Goal: Task Accomplishment & Management: Use online tool/utility

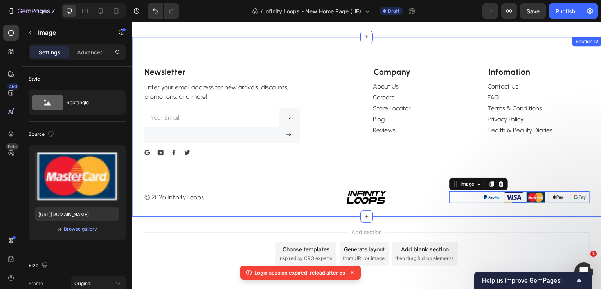
scroll to position [235, 0]
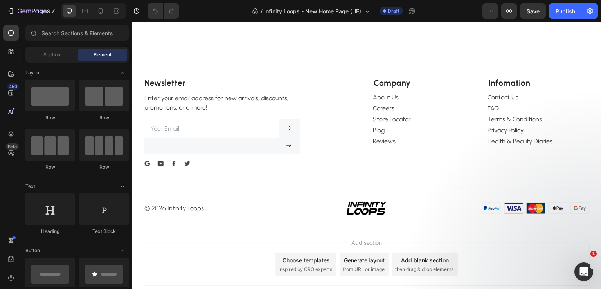
scroll to position [2241, 0]
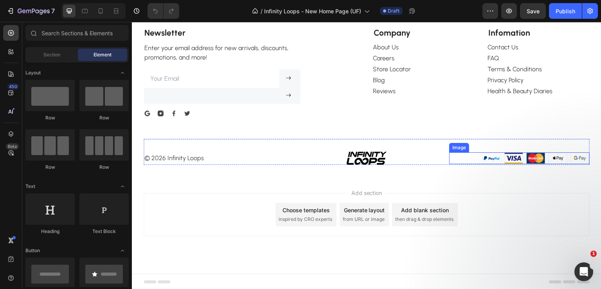
click at [482, 158] on img at bounding box center [536, 158] width 108 height 12
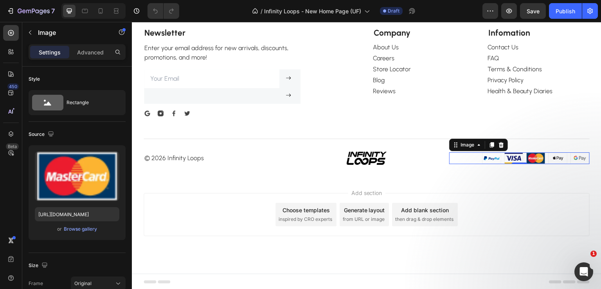
click at [485, 159] on img at bounding box center [536, 158] width 108 height 12
click at [530, 158] on img at bounding box center [536, 158] width 108 height 12
click at [81, 227] on div "Browse gallery" at bounding box center [80, 228] width 33 height 7
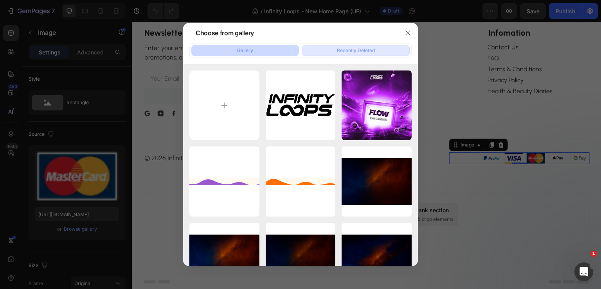
click at [345, 52] on div "Recently Deleted" at bounding box center [356, 50] width 38 height 7
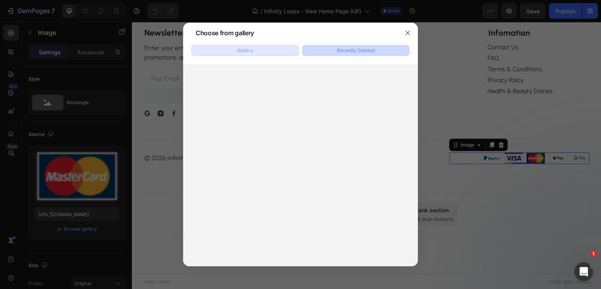
click at [264, 54] on button "Gallery" at bounding box center [245, 50] width 108 height 11
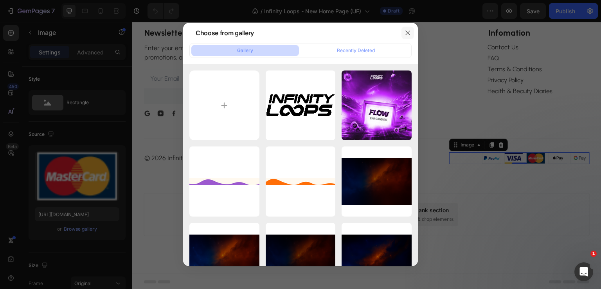
click at [407, 33] on icon "button" at bounding box center [407, 33] width 4 height 4
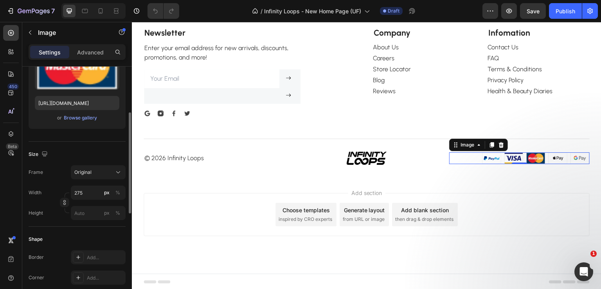
scroll to position [33, 0]
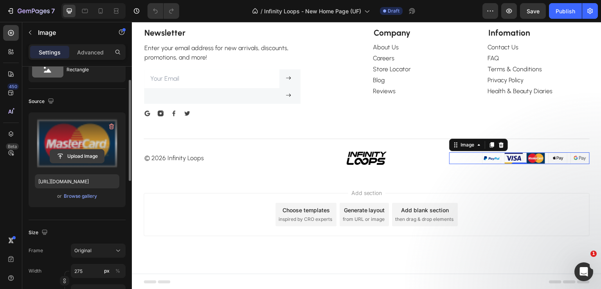
click at [77, 151] on input "file" at bounding box center [77, 155] width 54 height 13
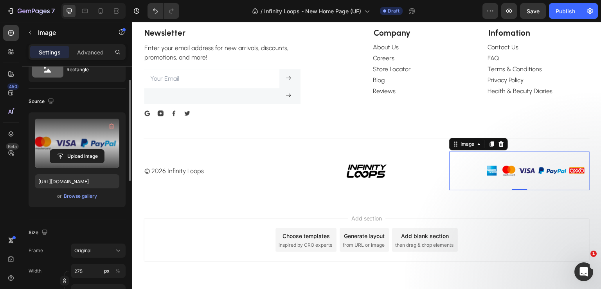
scroll to position [72, 0]
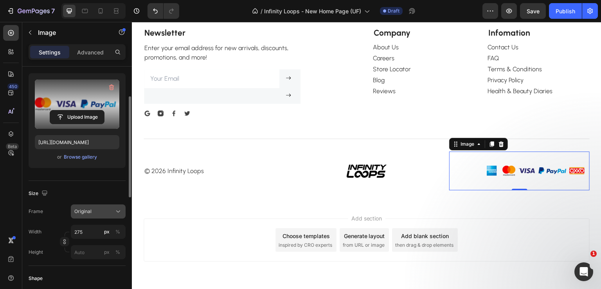
click at [97, 212] on div "Original" at bounding box center [93, 211] width 38 height 7
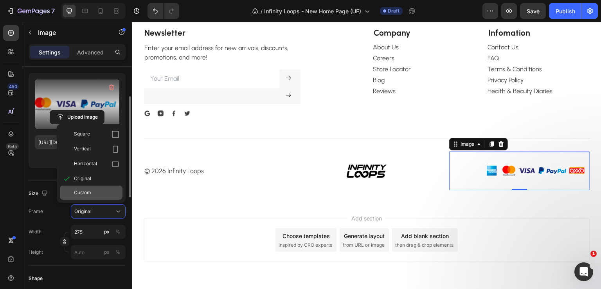
click at [97, 189] on div "Custom" at bounding box center [96, 192] width 45 height 7
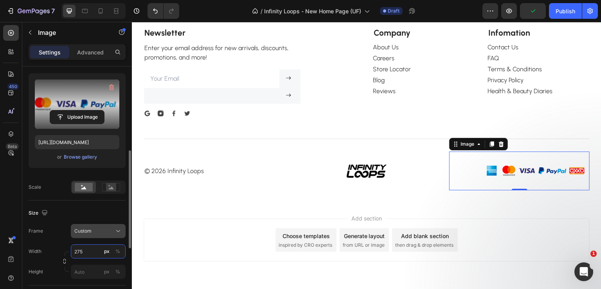
scroll to position [111, 0]
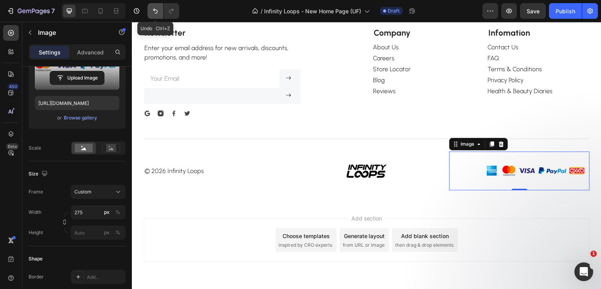
click at [158, 14] on icon "Undo/Redo" at bounding box center [155, 11] width 8 height 8
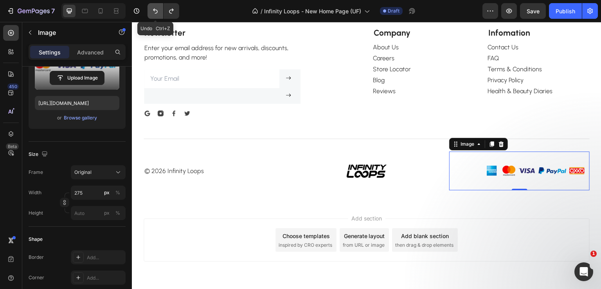
click at [158, 14] on icon "Undo/Redo" at bounding box center [155, 11] width 8 height 8
click at [157, 11] on icon "Undo/Redo" at bounding box center [155, 11] width 5 height 5
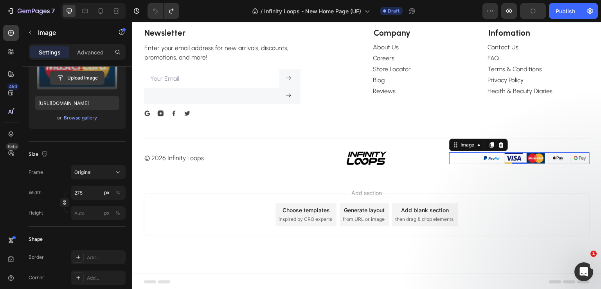
click at [73, 80] on input "file" at bounding box center [77, 77] width 54 height 13
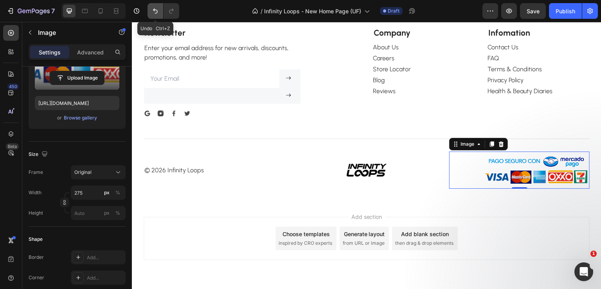
click at [155, 10] on icon "Undo/Redo" at bounding box center [155, 11] width 5 height 5
click at [155, 12] on icon "Undo/Redo" at bounding box center [155, 11] width 8 height 8
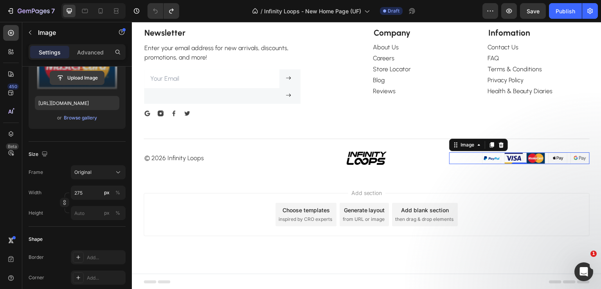
click at [77, 81] on input "file" at bounding box center [77, 77] width 54 height 13
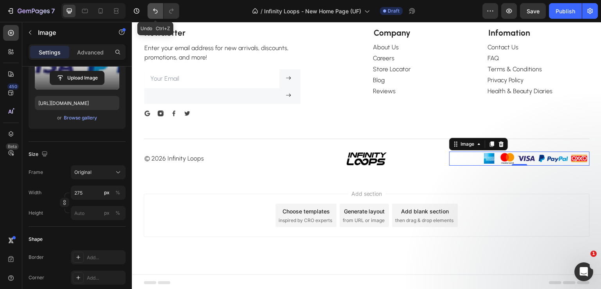
click at [156, 12] on icon "Undo/Redo" at bounding box center [155, 11] width 8 height 8
click at [158, 13] on icon "Undo/Redo" at bounding box center [155, 11] width 8 height 8
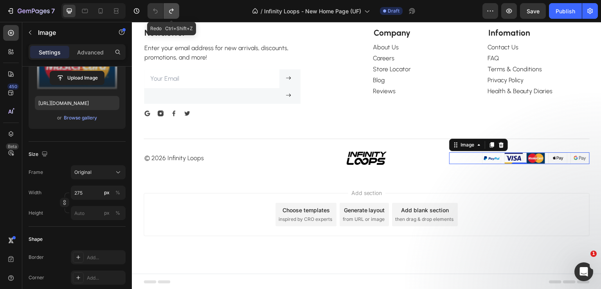
click at [174, 12] on icon "Undo/Redo" at bounding box center [171, 11] width 8 height 8
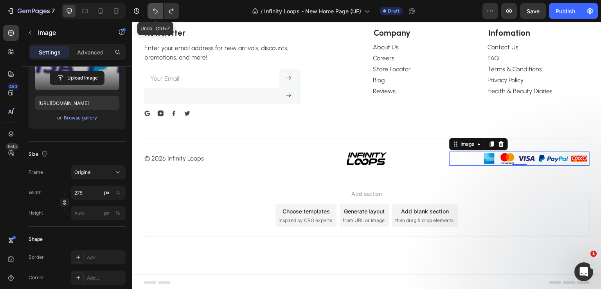
click at [158, 11] on icon "Undo/Redo" at bounding box center [155, 11] width 8 height 8
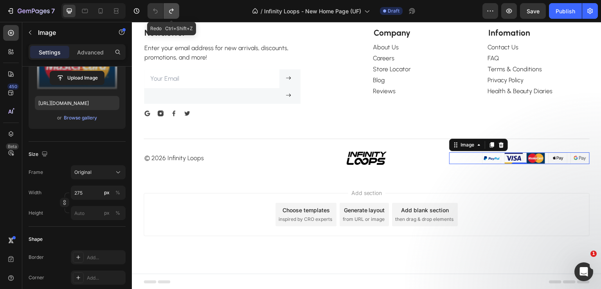
click at [178, 12] on button "Undo/Redo" at bounding box center [172, 11] width 16 height 16
type input "https://cdn.shopify.com/s/files/1/0760/5492/1460/files/gempages_569876553295463…"
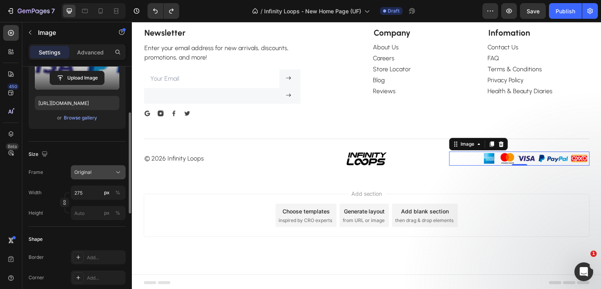
click at [87, 174] on span "Original" at bounding box center [82, 172] width 17 height 7
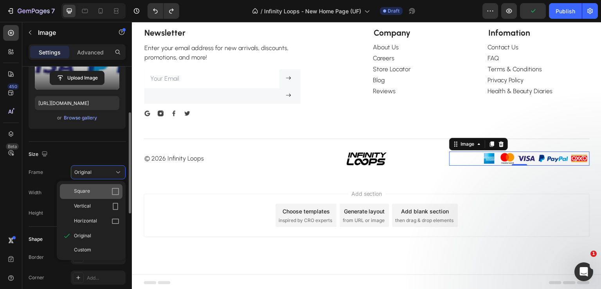
click at [97, 192] on div "Square" at bounding box center [96, 191] width 45 height 8
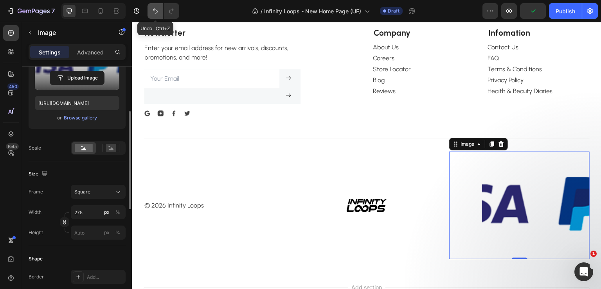
click at [152, 9] on icon "Undo/Redo" at bounding box center [155, 11] width 8 height 8
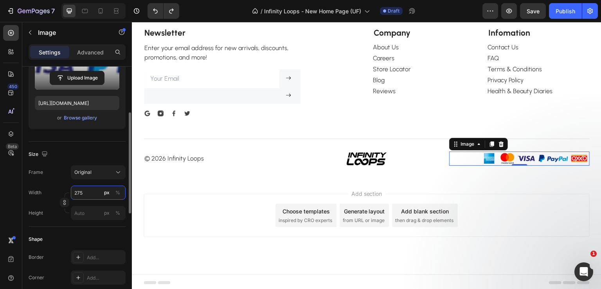
click at [83, 192] on input "275" at bounding box center [98, 192] width 55 height 14
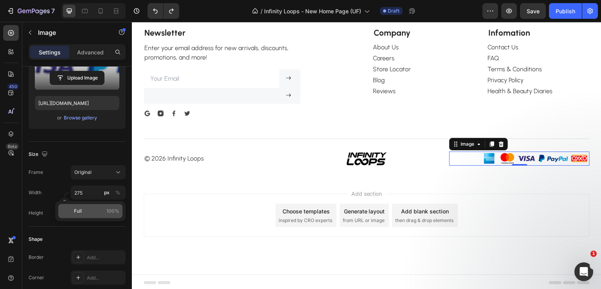
click at [80, 209] on span "Full" at bounding box center [78, 210] width 8 height 7
type input "100"
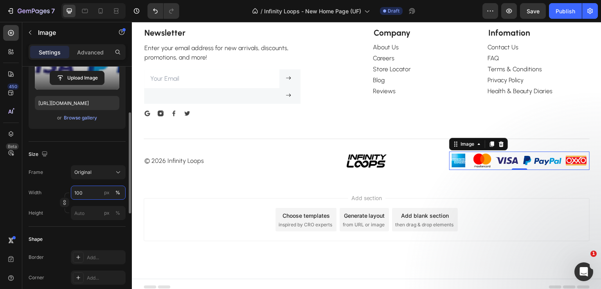
click at [91, 198] on input "100" at bounding box center [98, 192] width 55 height 14
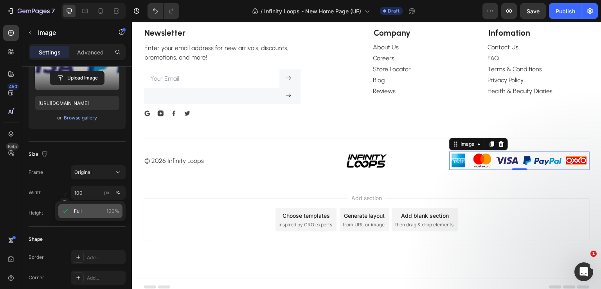
click at [83, 209] on p "Full 100%" at bounding box center [96, 210] width 45 height 7
click at [94, 212] on input "px %" at bounding box center [98, 213] width 55 height 14
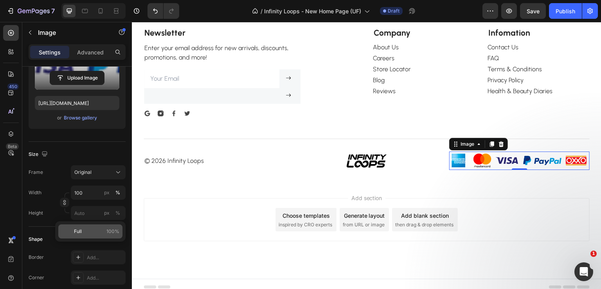
click at [90, 232] on p "Full 100%" at bounding box center [96, 231] width 45 height 7
type input "100"
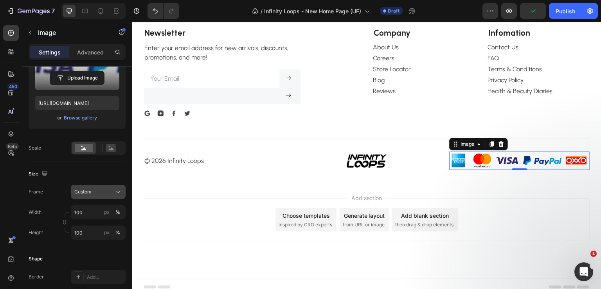
click at [92, 196] on button "Custom" at bounding box center [98, 192] width 55 height 14
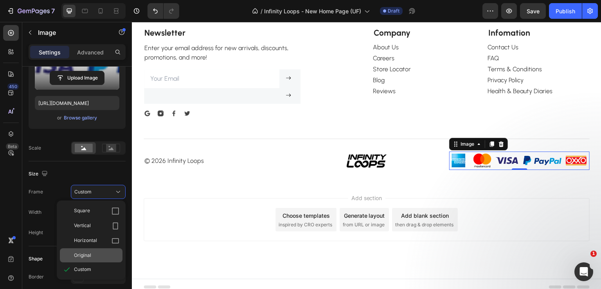
click at [88, 252] on span "Original" at bounding box center [82, 255] width 17 height 7
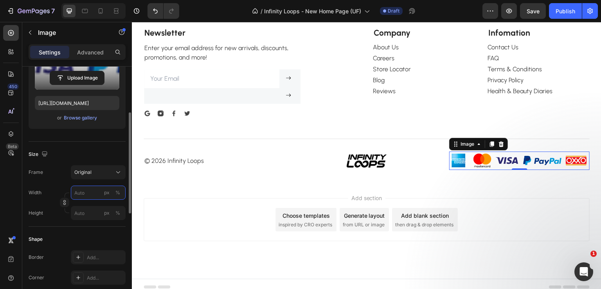
click at [92, 198] on input "px %" at bounding box center [98, 192] width 55 height 14
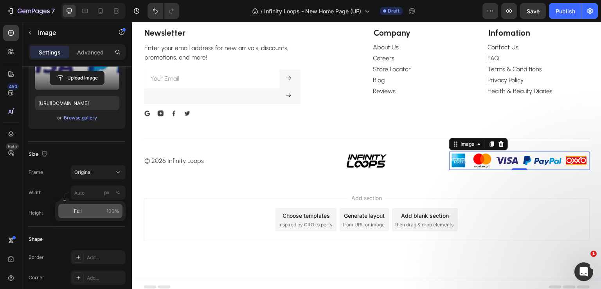
click at [83, 212] on p "Full 100%" at bounding box center [96, 210] width 45 height 7
type input "100"
click at [97, 216] on input "px %" at bounding box center [98, 213] width 55 height 14
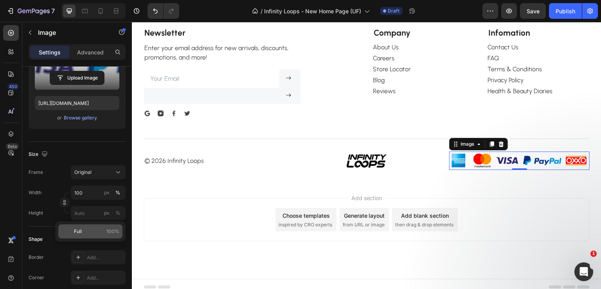
click at [88, 232] on p "Full 100%" at bounding box center [96, 231] width 45 height 7
type input "100"
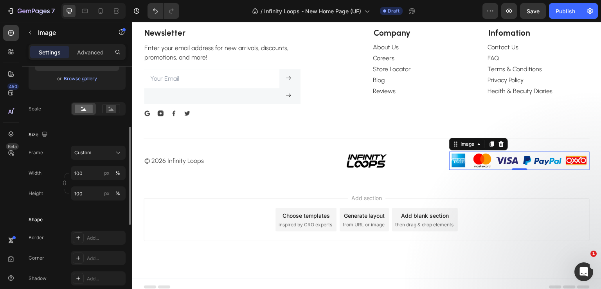
scroll to position [189, 0]
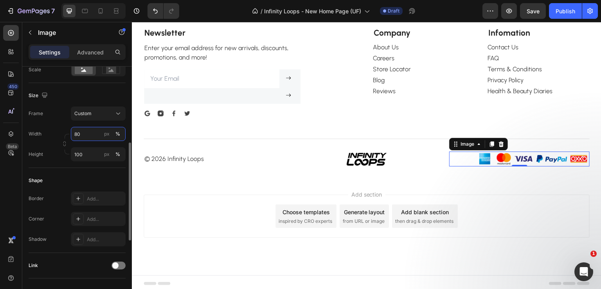
drag, startPoint x: 84, startPoint y: 135, endPoint x: 73, endPoint y: 133, distance: 11.0
click at [73, 133] on input "80" at bounding box center [98, 134] width 55 height 14
type input "100"
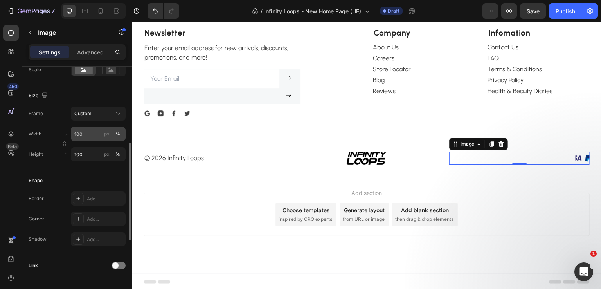
drag, startPoint x: 59, startPoint y: 126, endPoint x: 80, endPoint y: 132, distance: 21.7
click at [57, 124] on div "Frame Custom Width 100 px % Height 100 px %" at bounding box center [77, 133] width 97 height 55
click at [106, 116] on div "Custom" at bounding box center [98, 114] width 48 height 8
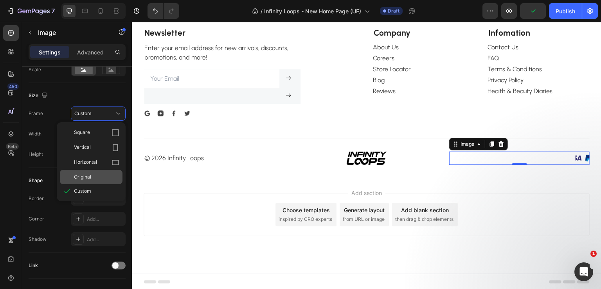
click at [83, 178] on span "Original" at bounding box center [82, 176] width 17 height 7
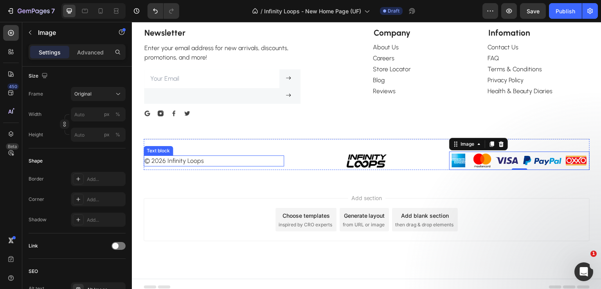
click at [192, 160] on p "© 2026 Infinity Loops" at bounding box center [213, 160] width 139 height 9
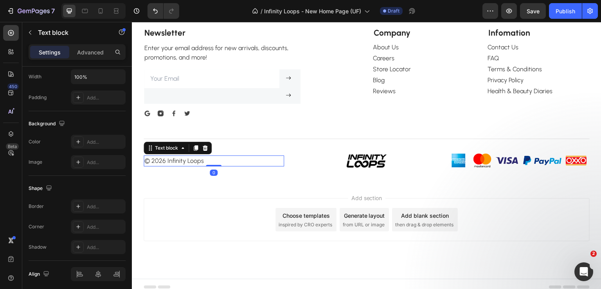
scroll to position [0, 0]
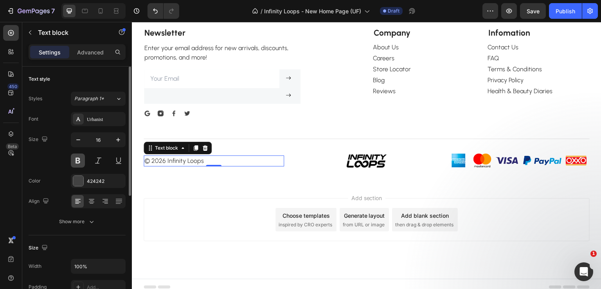
click at [76, 158] on button at bounding box center [78, 160] width 14 height 14
click at [76, 157] on button at bounding box center [78, 160] width 14 height 14
click at [107, 119] on div "Urbanist" at bounding box center [105, 119] width 37 height 7
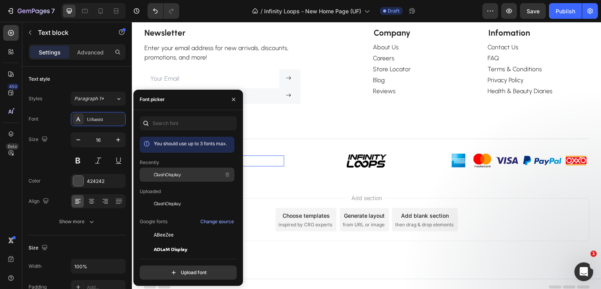
click at [180, 175] on span "ClashDisplay" at bounding box center [167, 174] width 27 height 7
click at [230, 101] on icon "button" at bounding box center [233, 99] width 6 height 6
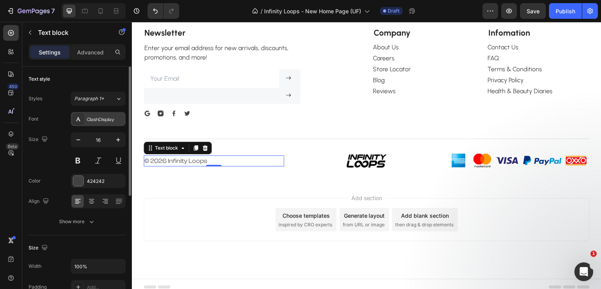
click at [97, 118] on div "ClashDisplay" at bounding box center [105, 119] width 37 height 7
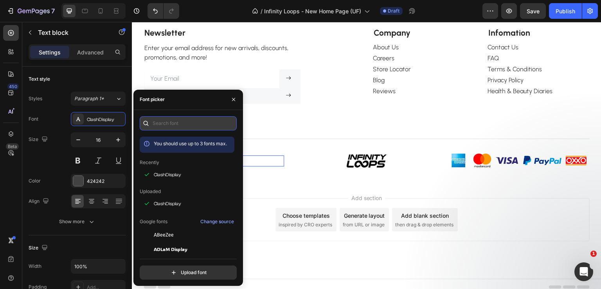
click at [174, 122] on input "text" at bounding box center [188, 123] width 97 height 14
type input "n"
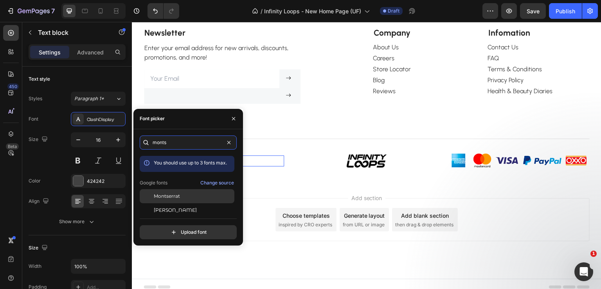
type input "monts"
click at [182, 199] on div "Montserrat" at bounding box center [193, 195] width 79 height 7
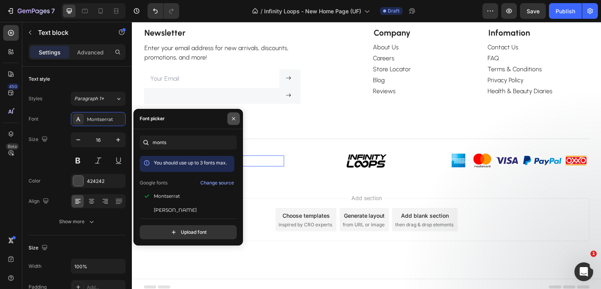
click at [234, 122] on button "button" at bounding box center [233, 118] width 13 height 13
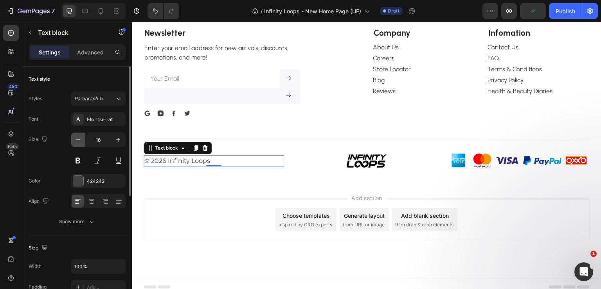
click at [79, 140] on icon "button" at bounding box center [78, 140] width 8 height 8
click at [119, 140] on icon "button" at bounding box center [118, 140] width 8 height 8
type input "16"
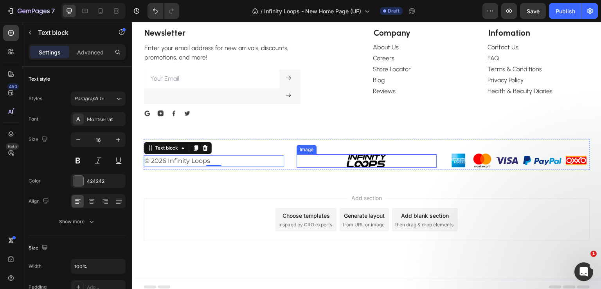
click at [361, 161] on img at bounding box center [366, 160] width 41 height 13
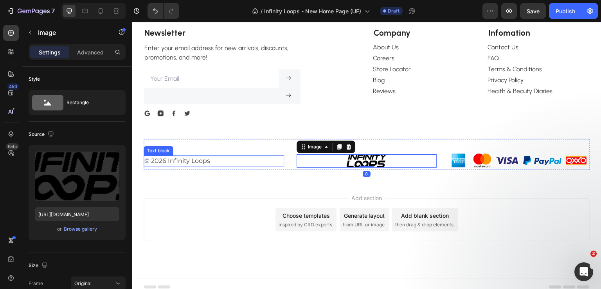
click at [241, 163] on p "© 2026 Infinity Loops" at bounding box center [213, 160] width 139 height 9
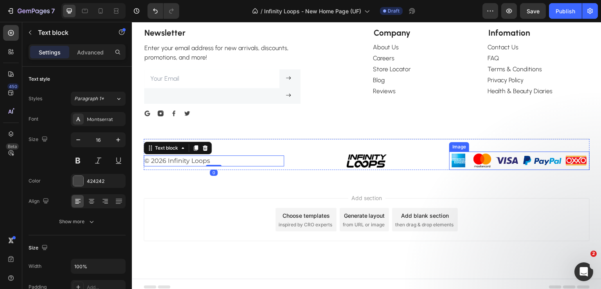
click at [469, 162] on img at bounding box center [519, 160] width 140 height 18
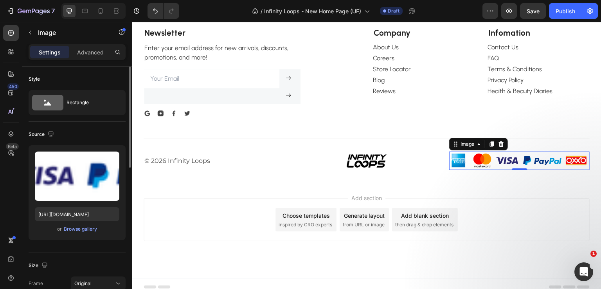
scroll to position [117, 0]
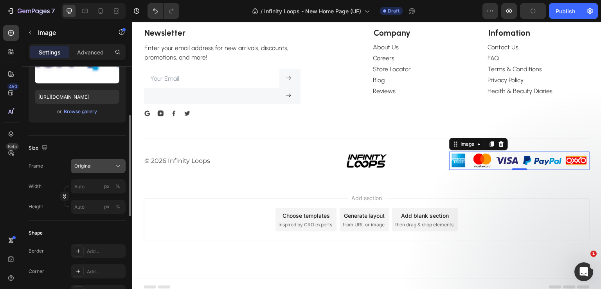
click at [96, 170] on button "Original" at bounding box center [98, 166] width 55 height 14
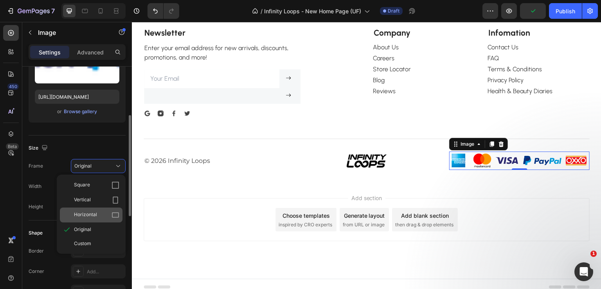
click at [95, 213] on span "Horizontal" at bounding box center [85, 215] width 23 height 8
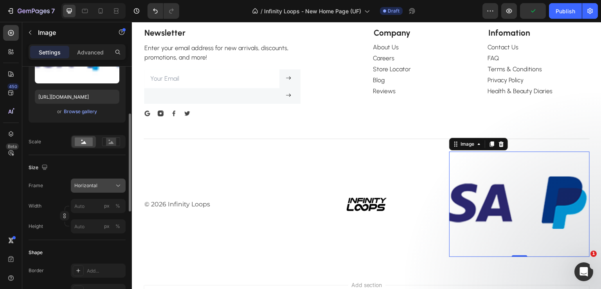
click at [90, 185] on span "Horizontal" at bounding box center [85, 185] width 23 height 7
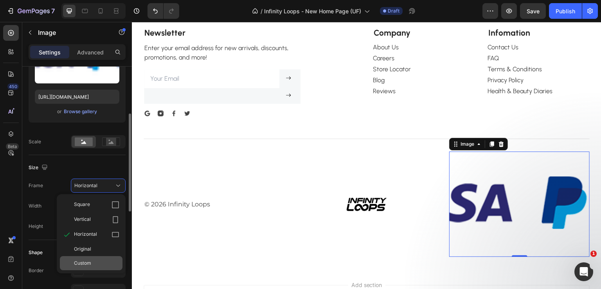
click at [93, 261] on div "Custom" at bounding box center [96, 262] width 45 height 7
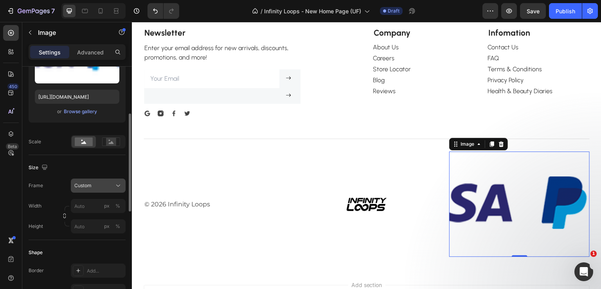
click at [89, 186] on span "Custom" at bounding box center [82, 185] width 17 height 7
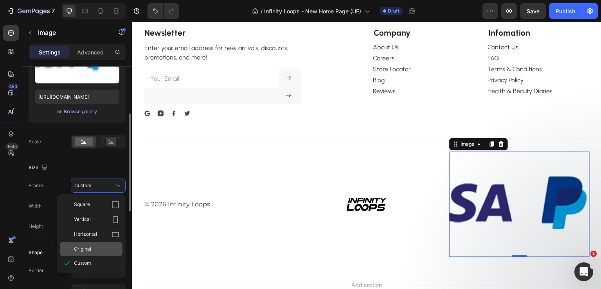
click at [88, 247] on span "Original" at bounding box center [82, 248] width 17 height 7
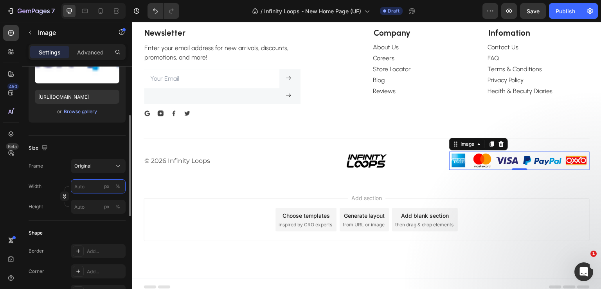
click at [88, 187] on input "px %" at bounding box center [98, 186] width 55 height 14
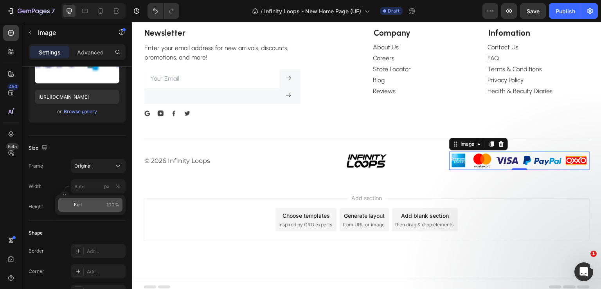
click at [95, 204] on p "Full 100%" at bounding box center [96, 204] width 45 height 7
type input "100"
click at [86, 208] on input "px %" at bounding box center [98, 207] width 55 height 14
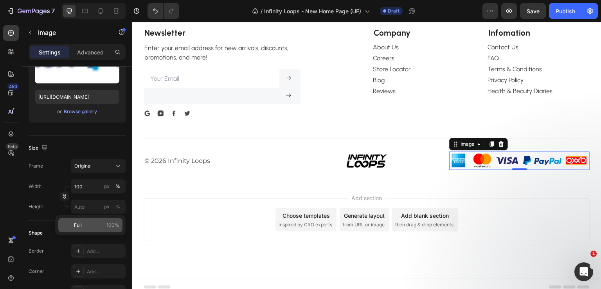
click at [91, 230] on div "Full 100%" at bounding box center [90, 225] width 64 height 14
type input "100"
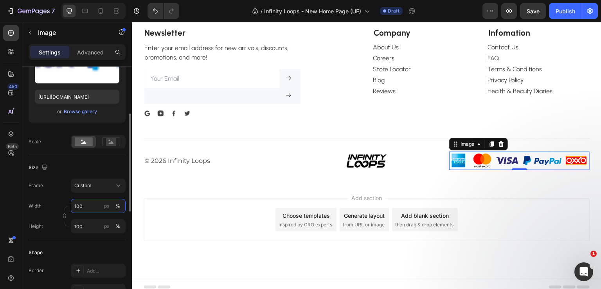
click at [84, 204] on input "100" at bounding box center [98, 206] width 55 height 14
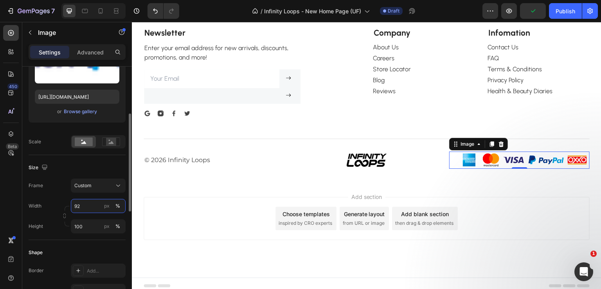
click at [69, 206] on div "Width 92 px % Height 100 px %" at bounding box center [77, 216] width 97 height 34
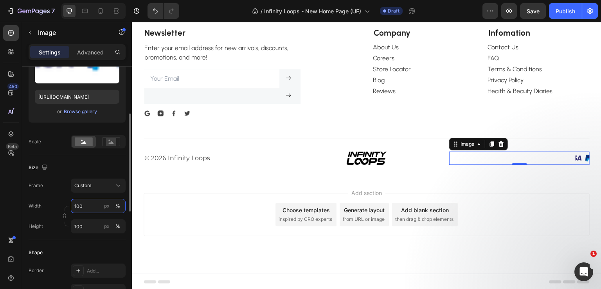
drag, startPoint x: 88, startPoint y: 207, endPoint x: 87, endPoint y: 198, distance: 9.5
click at [86, 206] on input "100" at bounding box center [98, 206] width 55 height 14
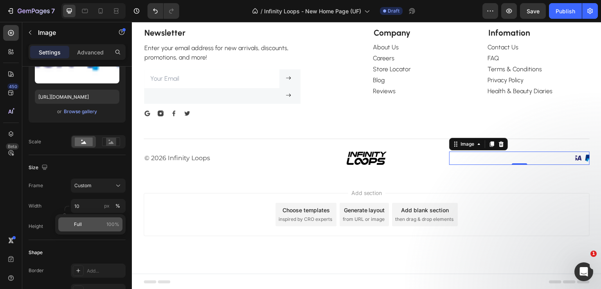
click at [88, 221] on p "Full 100%" at bounding box center [96, 224] width 45 height 7
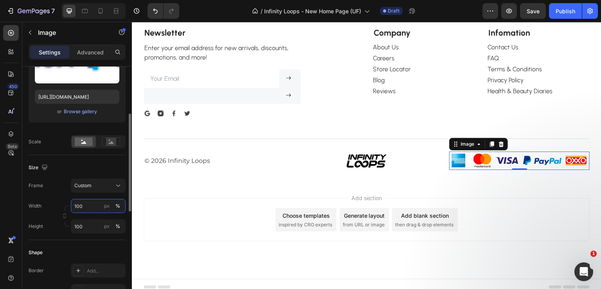
click at [91, 206] on input "100" at bounding box center [98, 206] width 55 height 14
click at [62, 208] on div "Width 95 px % Height 100 px %" at bounding box center [77, 216] width 97 height 34
click at [95, 201] on input "95" at bounding box center [98, 206] width 55 height 14
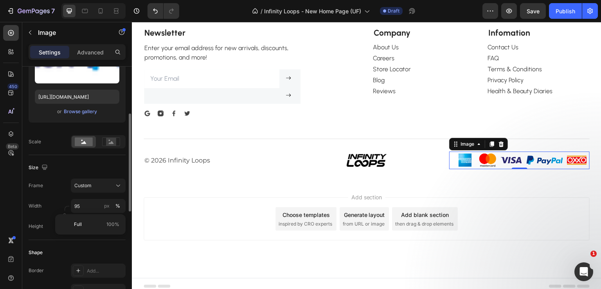
click at [70, 197] on div "Frame Custom Width 95 px % Height 100 px %" at bounding box center [77, 205] width 97 height 55
click at [85, 208] on input "95" at bounding box center [98, 206] width 55 height 14
click at [94, 228] on div "Full 100%" at bounding box center [90, 224] width 64 height 14
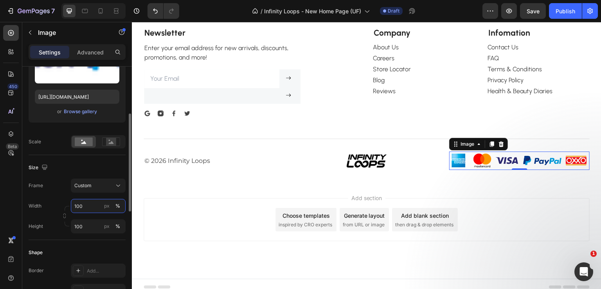
click at [92, 207] on input "100" at bounding box center [98, 206] width 55 height 14
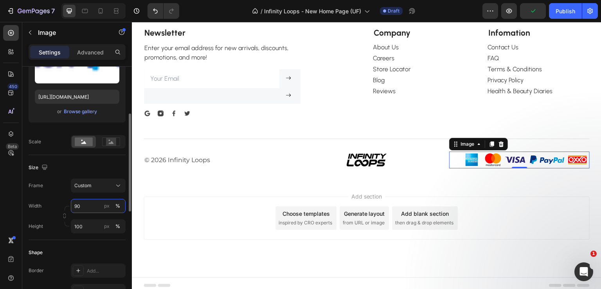
drag, startPoint x: 72, startPoint y: 203, endPoint x: 59, endPoint y: 202, distance: 12.9
click at [58, 203] on div "Width 90 px %" at bounding box center [77, 206] width 97 height 14
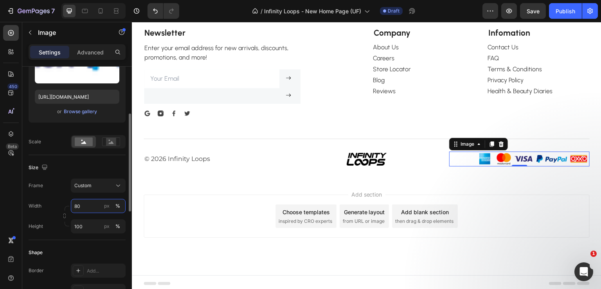
drag, startPoint x: 86, startPoint y: 207, endPoint x: 65, endPoint y: 205, distance: 20.8
click at [65, 205] on div "Width 80 px % Height 100 px %" at bounding box center [77, 216] width 97 height 34
drag, startPoint x: 72, startPoint y: 204, endPoint x: 61, endPoint y: 205, distance: 11.4
click at [61, 205] on div "Width 50 px %" at bounding box center [77, 206] width 97 height 14
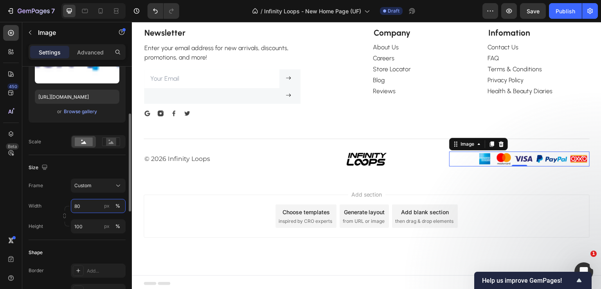
drag, startPoint x: 80, startPoint y: 203, endPoint x: 59, endPoint y: 207, distance: 20.6
click at [59, 207] on div "Width 80 px % Height 100 px %" at bounding box center [77, 216] width 97 height 34
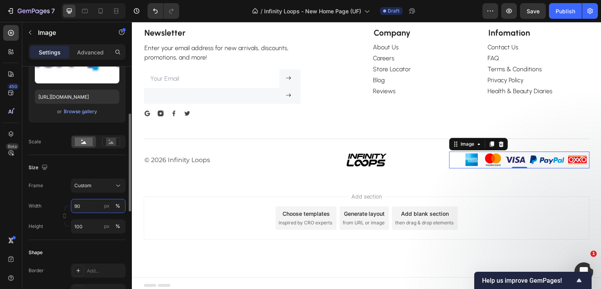
drag, startPoint x: 83, startPoint y: 204, endPoint x: 72, endPoint y: 205, distance: 11.0
click at [72, 205] on input "90" at bounding box center [98, 206] width 55 height 14
click at [84, 204] on input "90" at bounding box center [98, 206] width 55 height 14
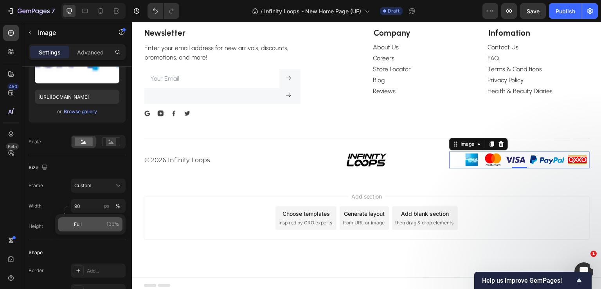
click at [81, 221] on span "Full" at bounding box center [78, 224] width 8 height 7
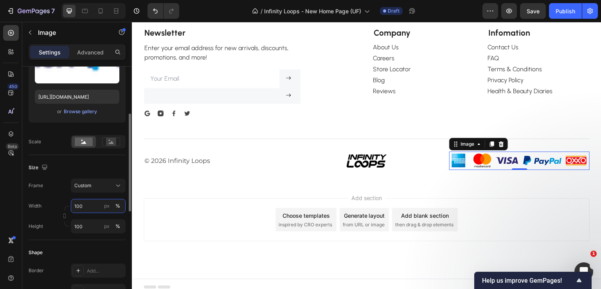
click at [91, 207] on input "100" at bounding box center [98, 206] width 55 height 14
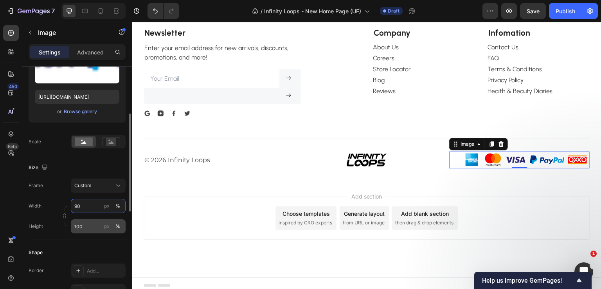
type input "90"
click at [88, 224] on input "100" at bounding box center [98, 226] width 55 height 14
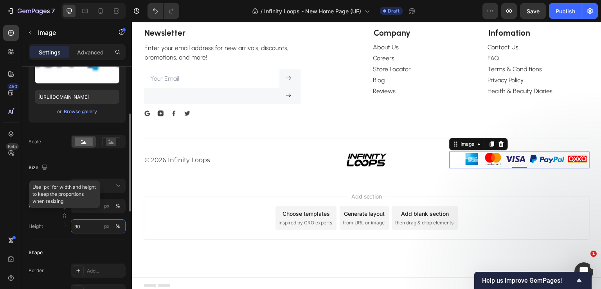
type input "90"
click at [53, 208] on div "Width 90 px %" at bounding box center [77, 206] width 97 height 14
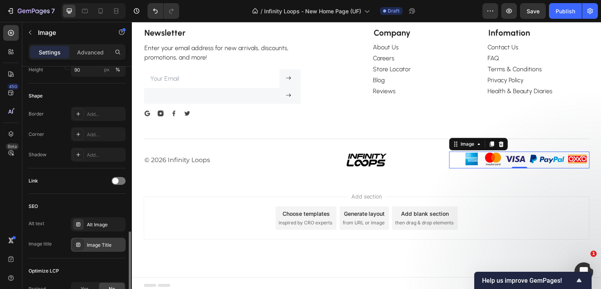
scroll to position [313, 0]
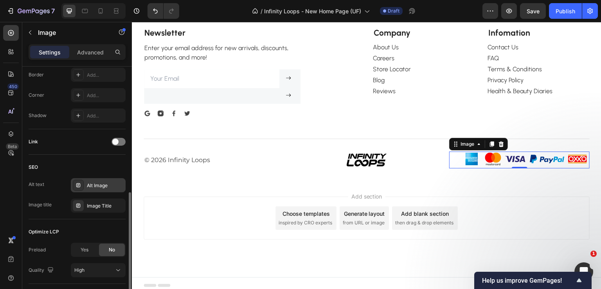
click at [97, 191] on div "Alt Image" at bounding box center [98, 185] width 55 height 14
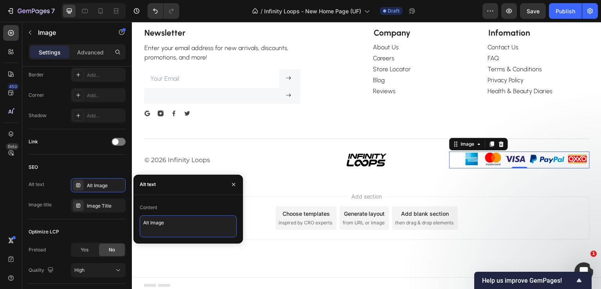
click at [169, 224] on textarea "Alt Image" at bounding box center [188, 226] width 97 height 22
drag, startPoint x: 178, startPoint y: 224, endPoint x: 100, endPoint y: 212, distance: 78.9
click at [95, 212] on div "450 Beta Sections(18) Elements(83) Section Element Hero Section Product Detail …" at bounding box center [66, 155] width 132 height 267
paste textarea "formas-pago (pa IL)"
type textarea "formas-pago (pa IL)"
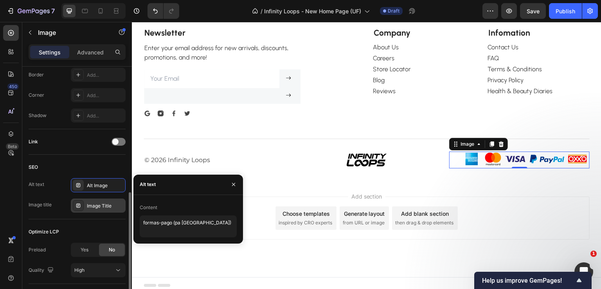
click at [86, 201] on div "Image Title" at bounding box center [98, 205] width 55 height 14
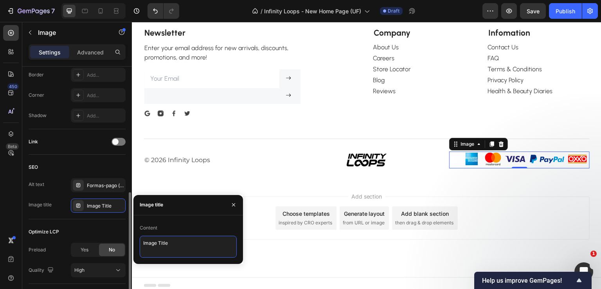
drag, startPoint x: 186, startPoint y: 245, endPoint x: 124, endPoint y: 237, distance: 61.9
click at [119, 238] on div "450 Beta Sections(18) Elements(83) Section Element Hero Section Product Detail …" at bounding box center [66, 155] width 132 height 267
paste textarea "formas-pago (pa IL)"
click at [160, 243] on textarea "formas-pago (pa IL)" at bounding box center [188, 247] width 97 height 22
drag, startPoint x: 192, startPoint y: 241, endPoint x: 173, endPoint y: 241, distance: 19.2
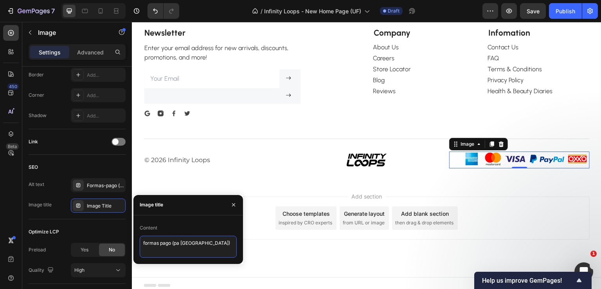
click at [171, 242] on textarea "formas pago (pa IL)" at bounding box center [188, 247] width 97 height 22
type textarea "f"
type textarea "Formas Pago - Infinity Loops"
drag, startPoint x: 211, startPoint y: 248, endPoint x: 93, endPoint y: 232, distance: 119.2
click at [94, 232] on div "450 Beta Sections(18) Elements(83) Section Element Hero Section Product Detail …" at bounding box center [66, 155] width 132 height 267
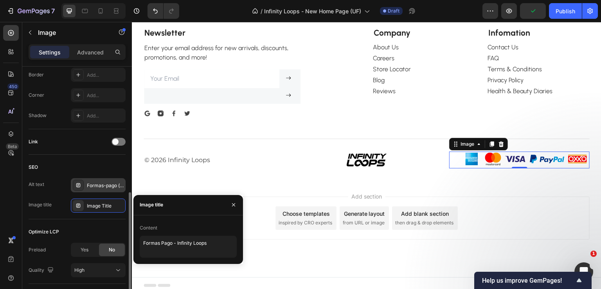
click at [93, 180] on div "Formas-pago (pa IL)" at bounding box center [98, 185] width 55 height 14
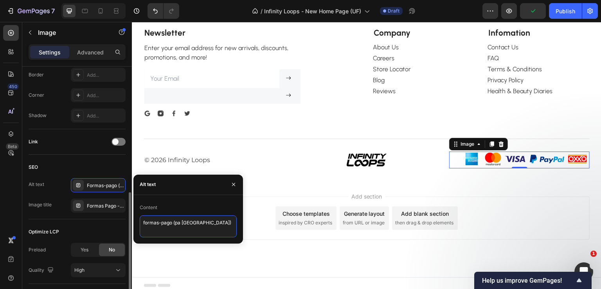
drag, startPoint x: 208, startPoint y: 224, endPoint x: 113, endPoint y: 215, distance: 95.1
click at [113, 215] on div "450 Beta Sections(18) Elements(83) Section Element Hero Section Product Detail …" at bounding box center [66, 155] width 132 height 267
paste textarea "Formas Pago - Infinity Loops"
type textarea "Formas Pago - Infinity Loops"
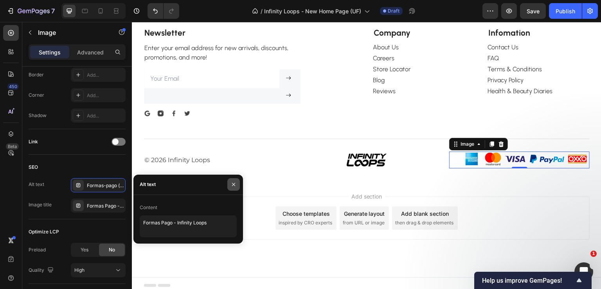
click at [233, 185] on icon "button" at bounding box center [233, 184] width 3 height 3
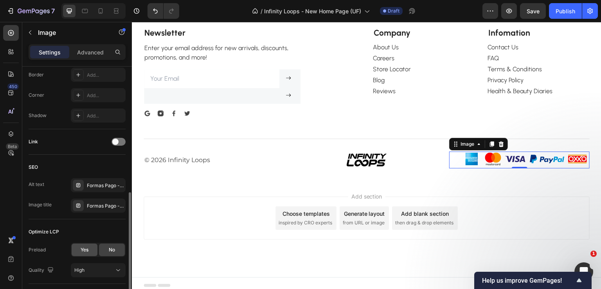
scroll to position [352, 0]
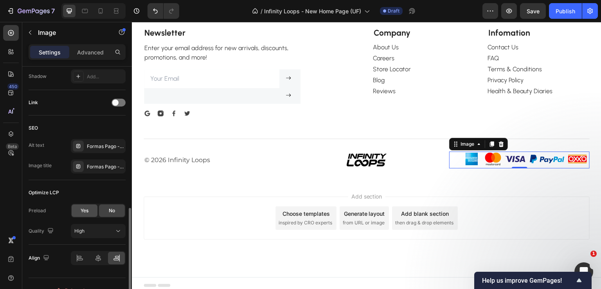
click at [76, 207] on div "Yes" at bounding box center [85, 210] width 26 height 13
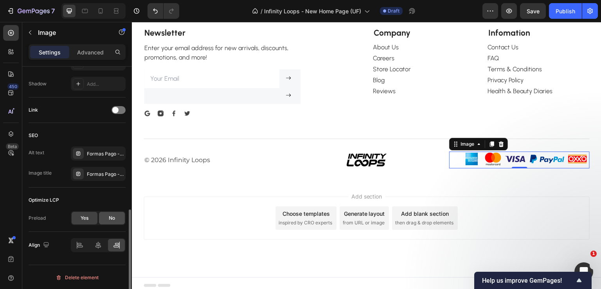
click at [103, 219] on div "No" at bounding box center [112, 218] width 26 height 13
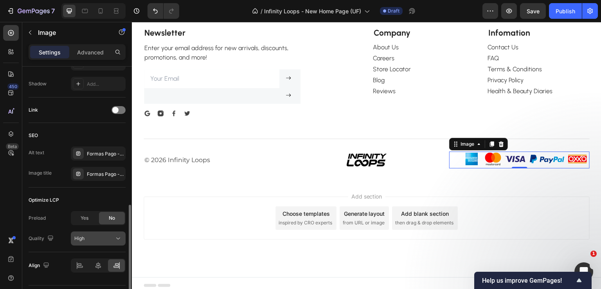
click at [88, 235] on div "High" at bounding box center [94, 238] width 40 height 7
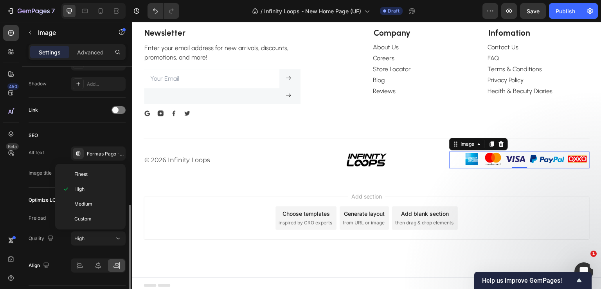
click at [33, 209] on div "Optimize LCP Preload Yes No Quality High" at bounding box center [77, 219] width 97 height 65
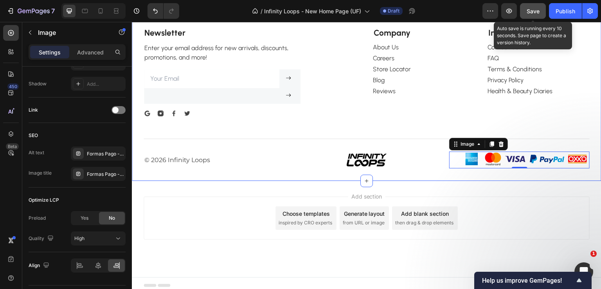
click at [535, 14] on span "Save" at bounding box center [533, 11] width 13 height 7
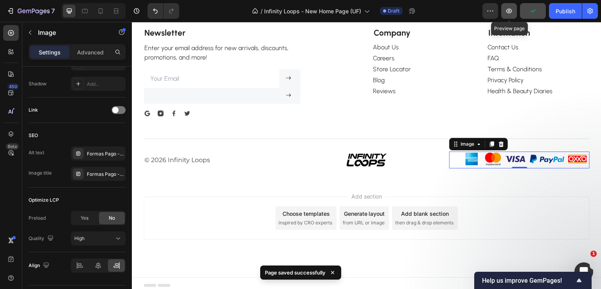
click at [512, 12] on icon "button" at bounding box center [509, 11] width 8 height 8
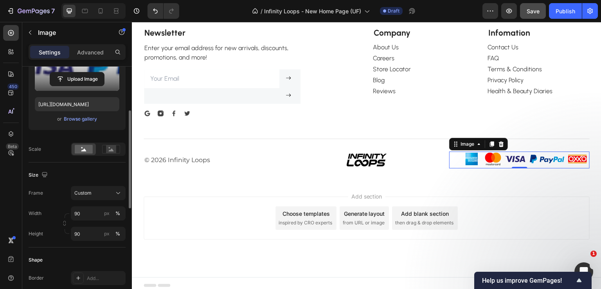
scroll to position [32, 0]
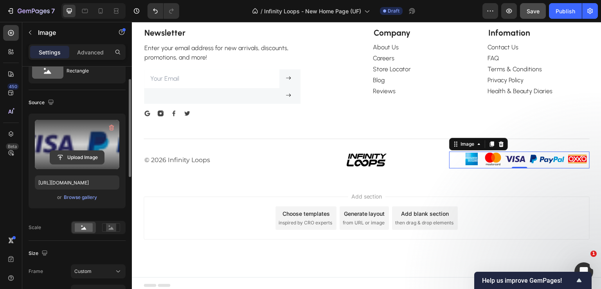
click at [74, 158] on input "file" at bounding box center [77, 157] width 54 height 13
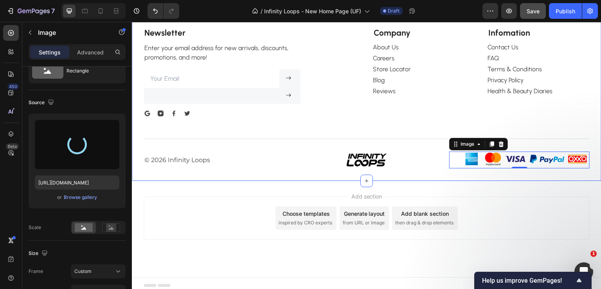
type input "https://cdn.shopify.com/s/files/1/0760/5492/1460/files/gempages_569876553295463…"
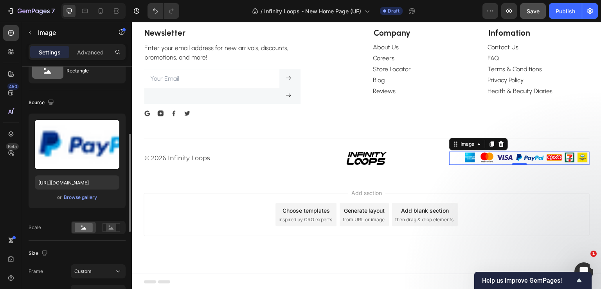
scroll to position [110, 0]
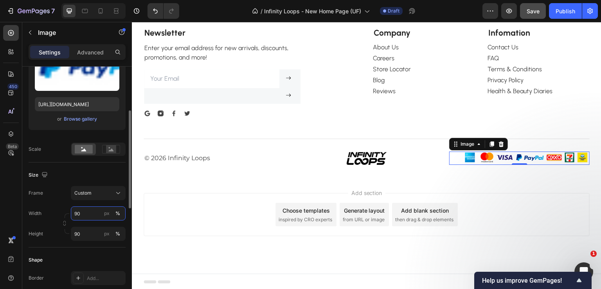
click at [78, 218] on input "90" at bounding box center [98, 213] width 55 height 14
type input "100"
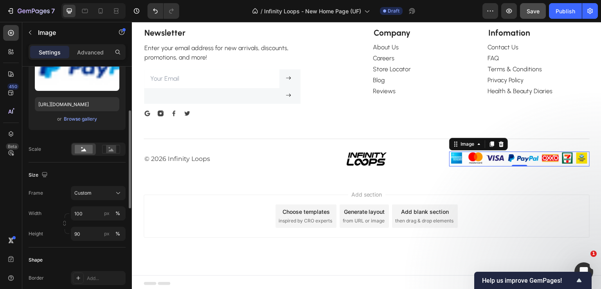
click at [47, 210] on div "Width 100 px %" at bounding box center [77, 213] width 97 height 14
click at [80, 232] on input "90" at bounding box center [98, 234] width 55 height 14
type input "100"
click at [58, 208] on div "Width 100 px %" at bounding box center [77, 213] width 97 height 14
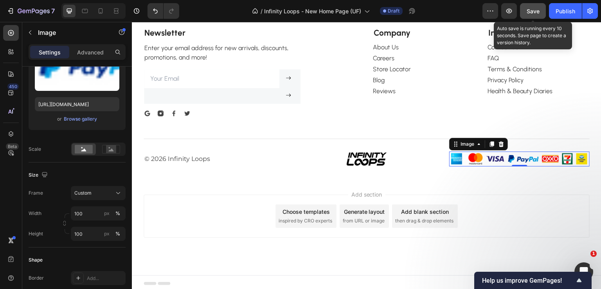
click at [532, 11] on span "Save" at bounding box center [533, 11] width 13 height 7
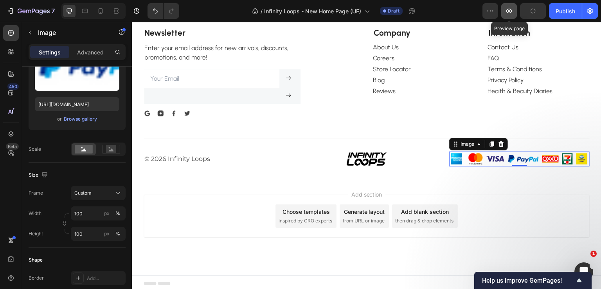
click at [509, 10] on icon "button" at bounding box center [509, 11] width 2 height 2
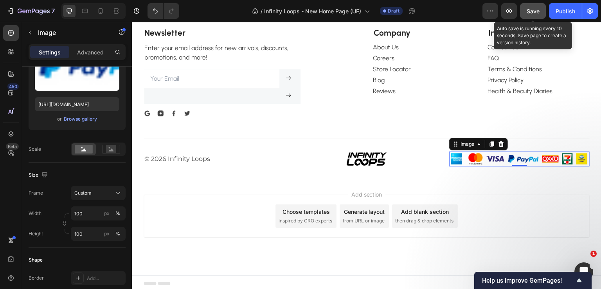
click at [532, 8] on span "Save" at bounding box center [533, 11] width 13 height 7
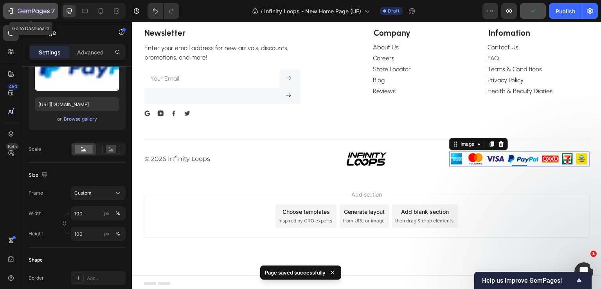
click at [18, 9] on icon "button" at bounding box center [34, 11] width 32 height 7
